Goal: Communication & Community: Ask a question

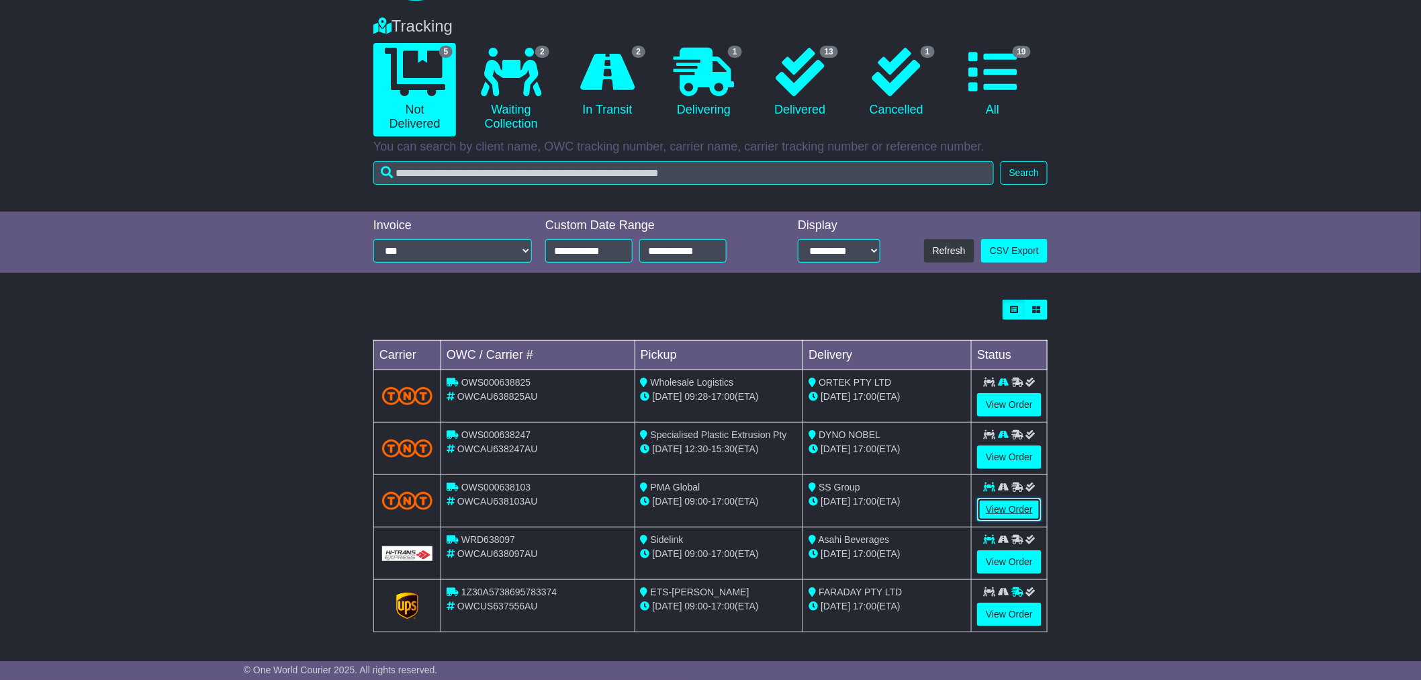
drag, startPoint x: 1004, startPoint y: 507, endPoint x: 989, endPoint y: 504, distance: 15.0
click at [1004, 507] on link "View Order" at bounding box center [1009, 510] width 64 height 24
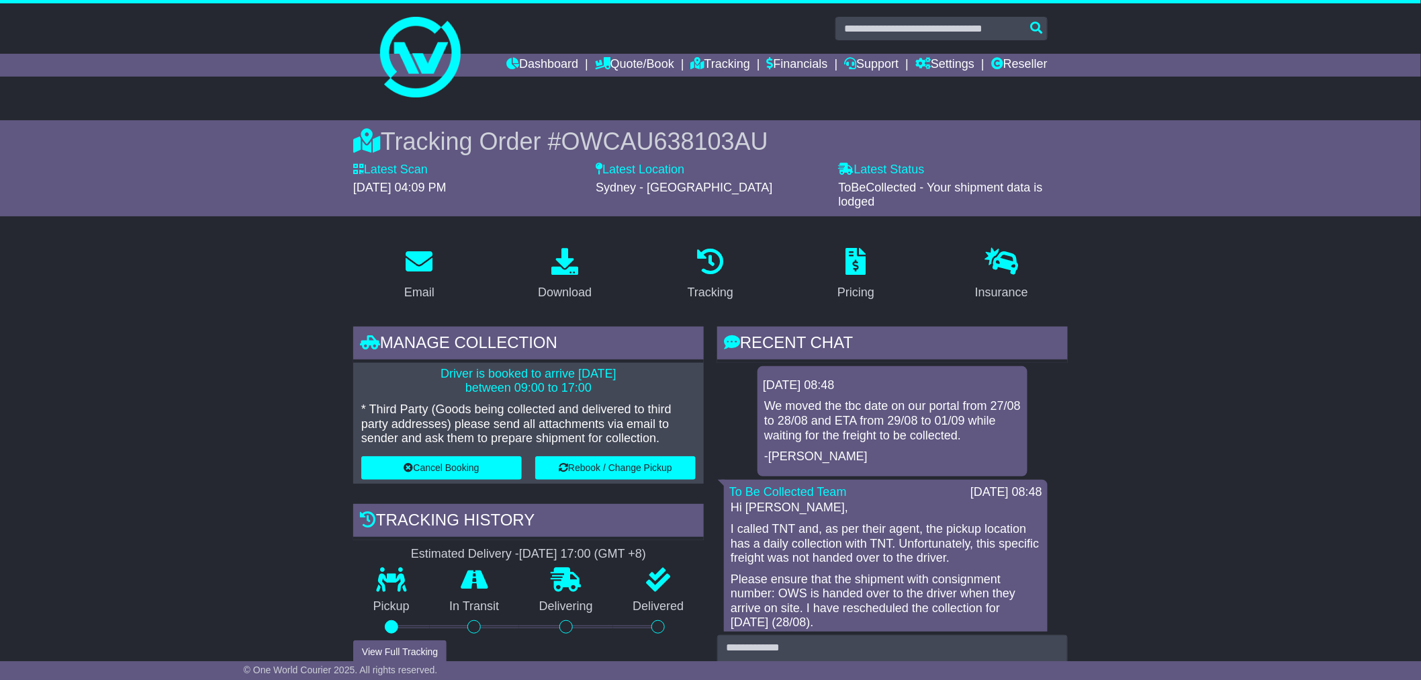
scroll to position [224, 0]
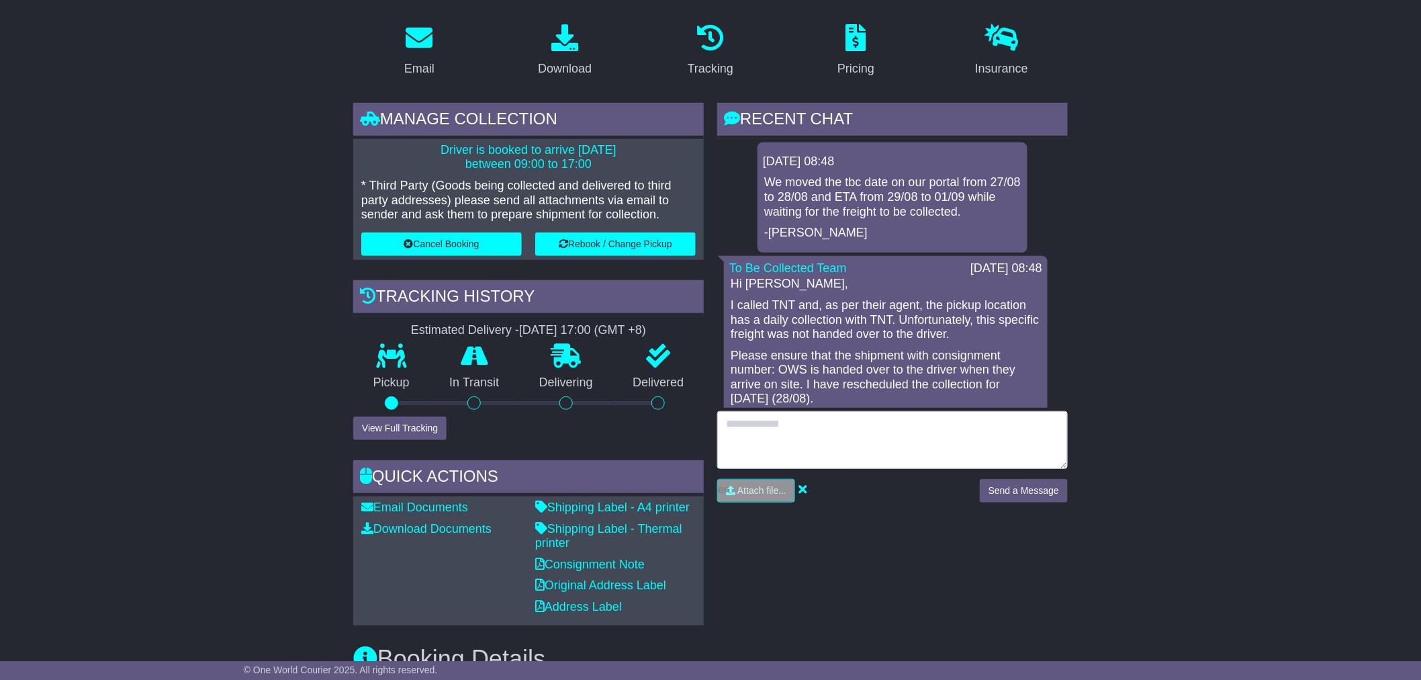
click at [815, 423] on textarea at bounding box center [892, 440] width 351 height 58
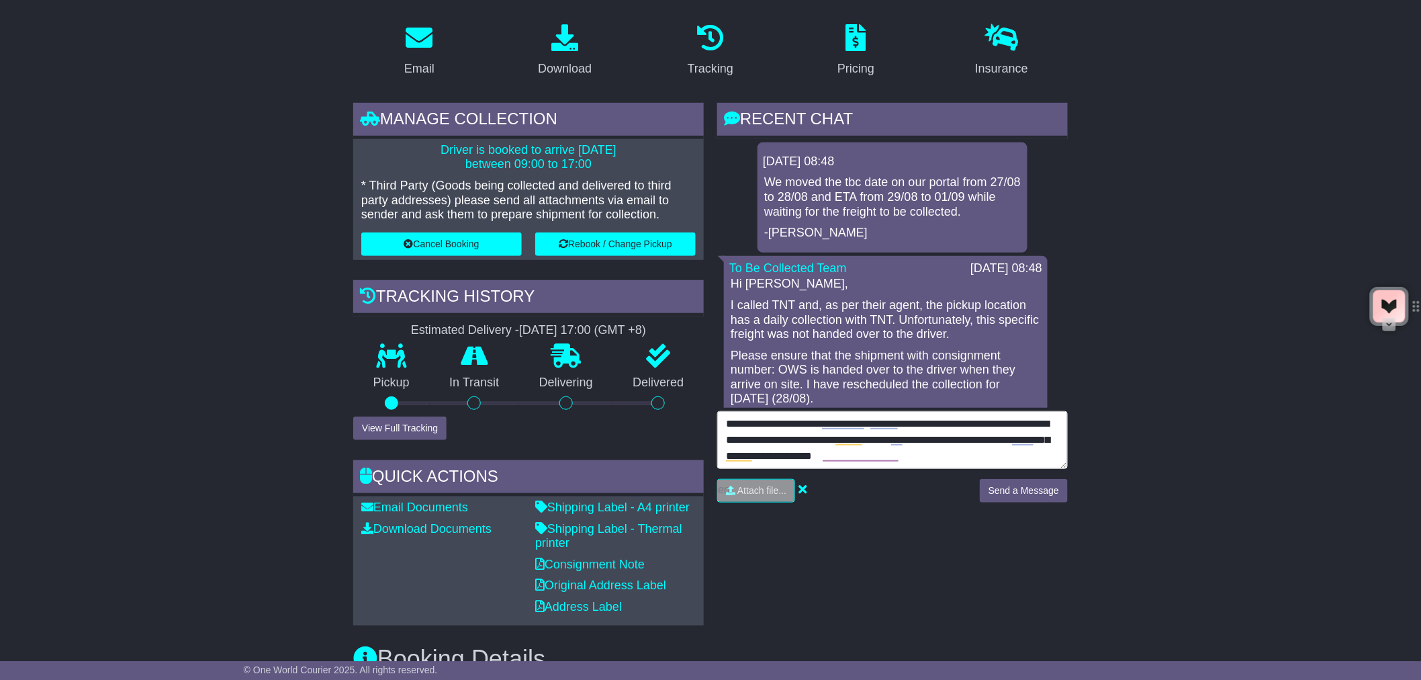
type textarea "**********"
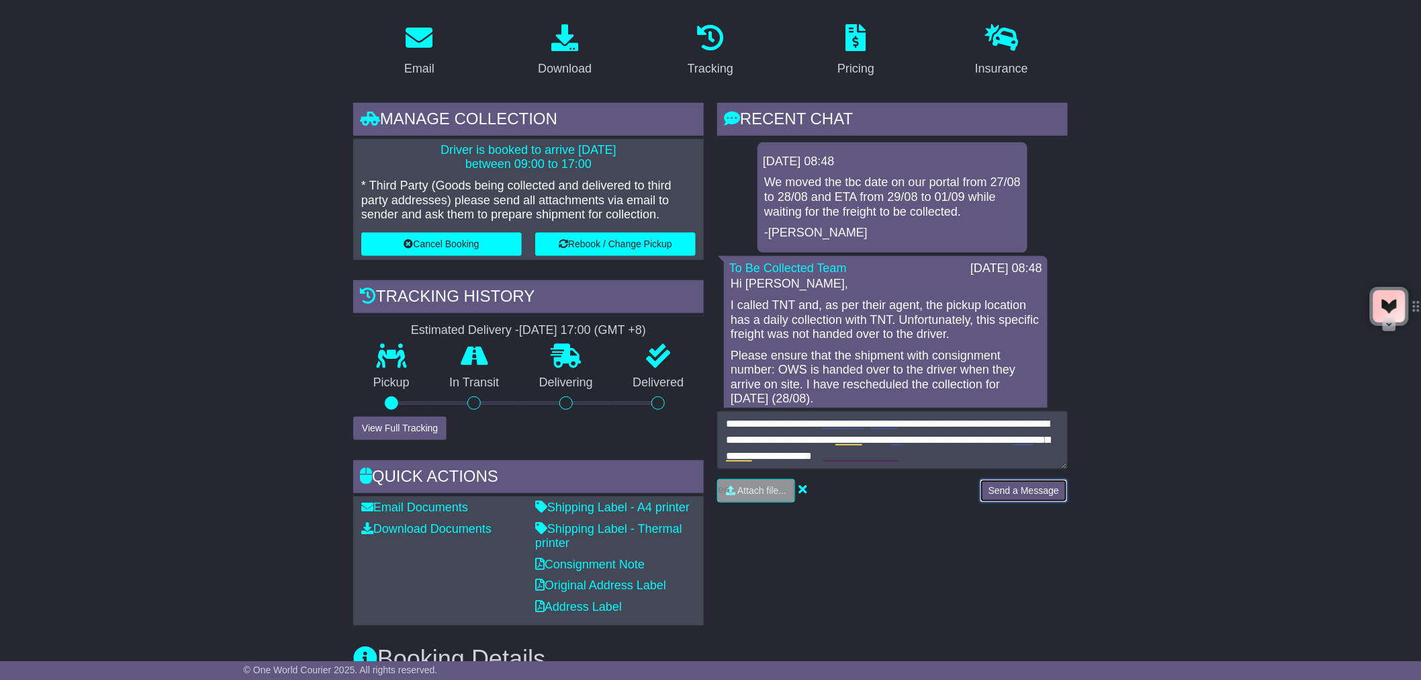
click at [1021, 489] on button "Send a Message" at bounding box center [1024, 491] width 88 height 24
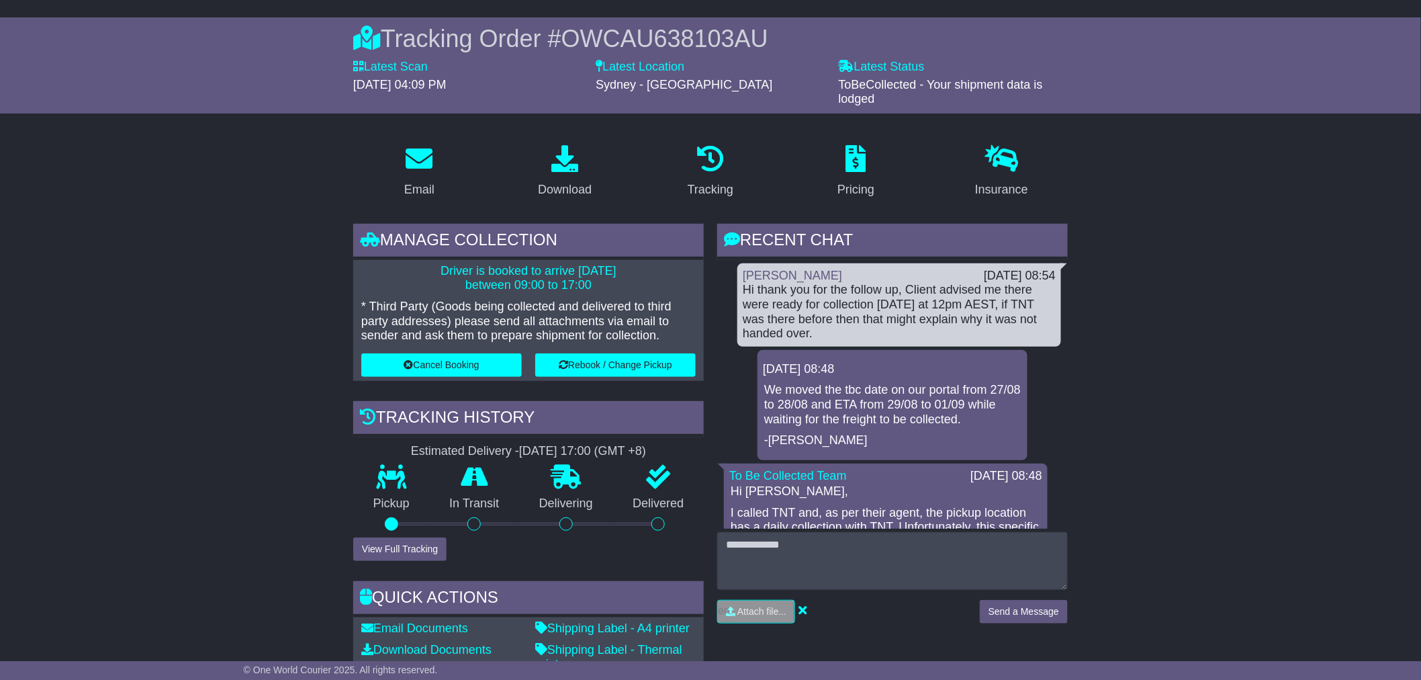
scroll to position [0, 0]
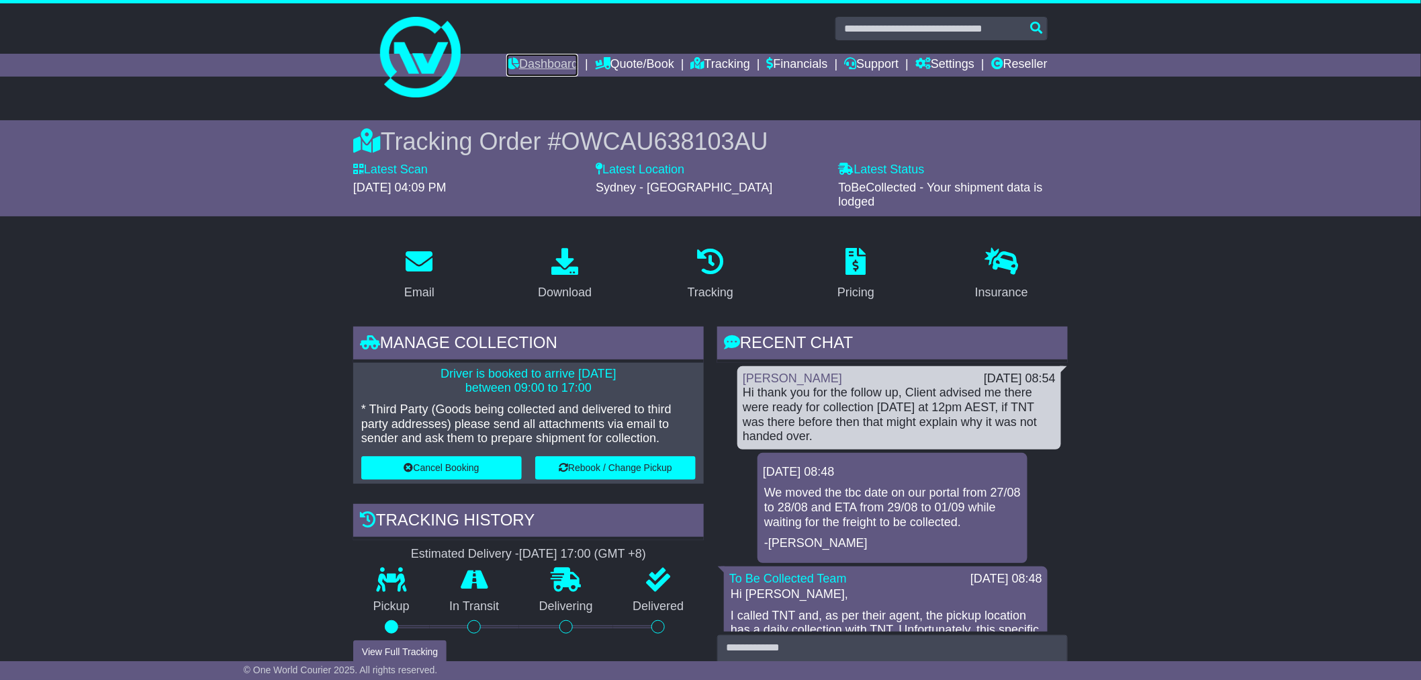
drag, startPoint x: 519, startPoint y: 68, endPoint x: 529, endPoint y: 70, distance: 10.3
click at [519, 68] on link "Dashboard" at bounding box center [542, 65] width 72 height 23
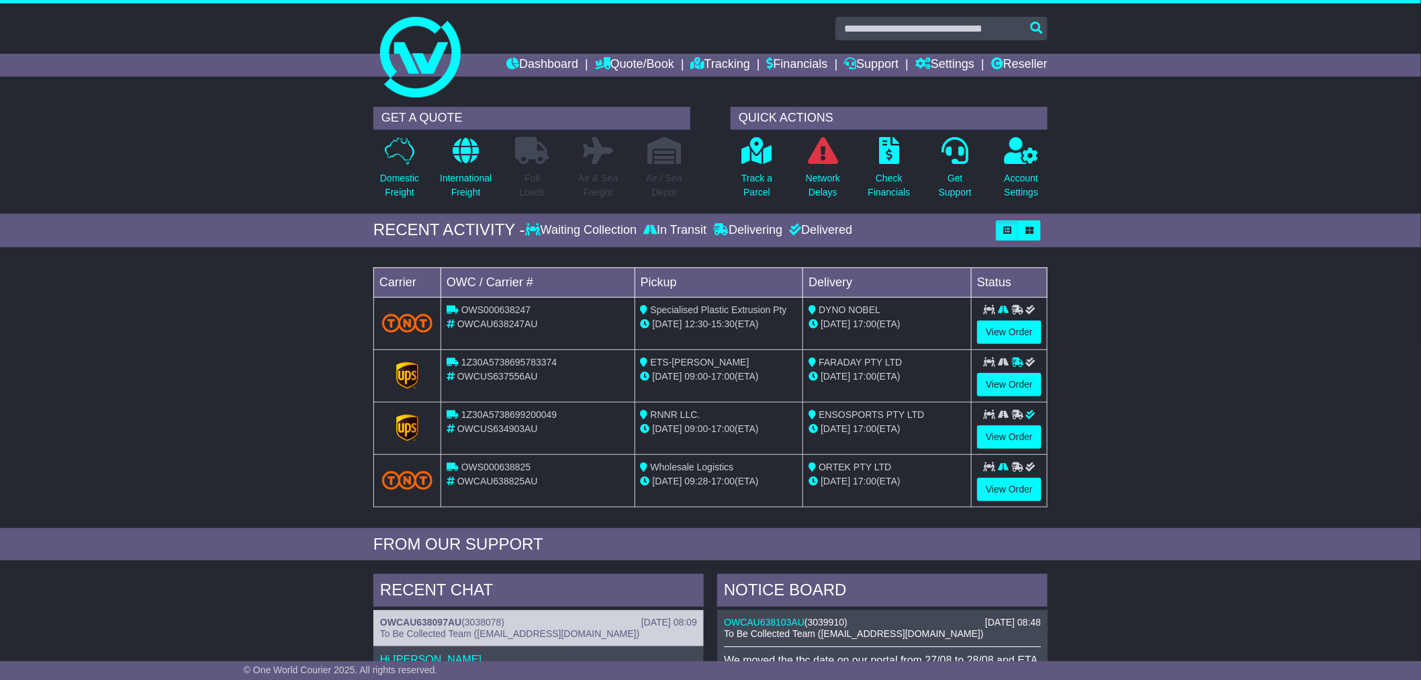
click at [236, 347] on div "Loading... No bookings found Carrier OWC / Carrier # Pickup Delivery Status OWS…" at bounding box center [710, 391] width 1421 height 274
